Goal: Task Accomplishment & Management: Manage account settings

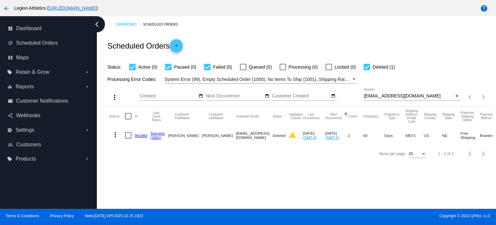
drag, startPoint x: 419, startPoint y: 93, endPoint x: 376, endPoint y: 94, distance: 42.3
click at [375, 93] on div "rossbrad56@gmail.com Search" at bounding box center [409, 94] width 90 height 13
click at [381, 95] on input "rossbrad56@gmail.com" at bounding box center [409, 95] width 90 height 5
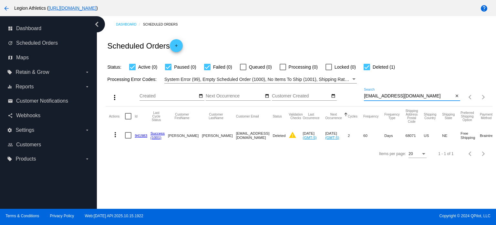
paste input "azkausari"
type input "azkausari@gmail.com"
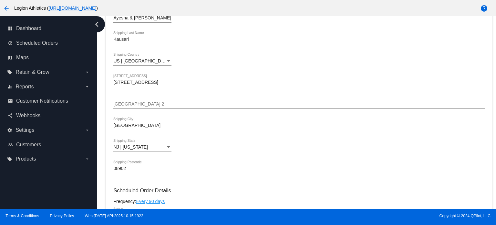
scroll to position [323, 0]
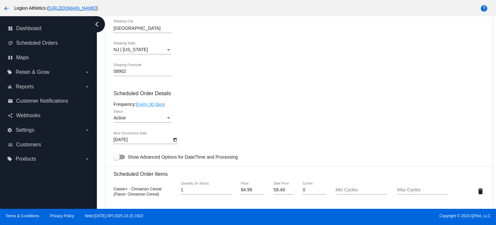
scroll to position [321, 0]
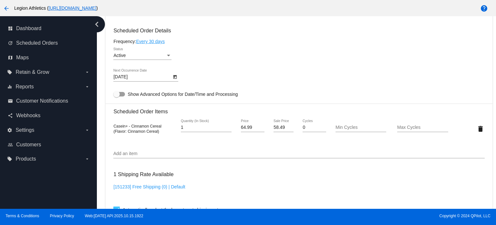
click at [274, 130] on input "58.49" at bounding box center [284, 127] width 20 height 5
type input "48.49"
click at [244, 143] on mat-card "Customer 7057188: Ayesha &amp; Zahid Kausari azkausari@gmail.com Customer Shipp…" at bounding box center [299, 131] width 387 height 682
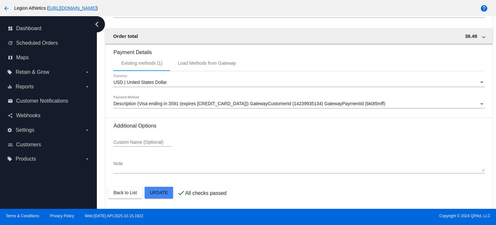
scroll to position [586, 0]
